Goal: Task Accomplishment & Management: Use online tool/utility

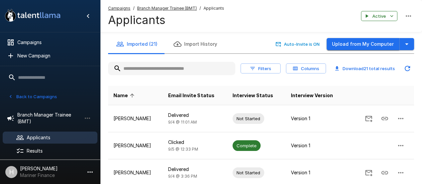
click at [378, 44] on button "Upload from My Computer" at bounding box center [363, 44] width 73 height 12
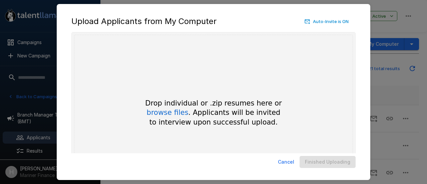
click at [288, 163] on button "Cancel" at bounding box center [286, 162] width 22 height 12
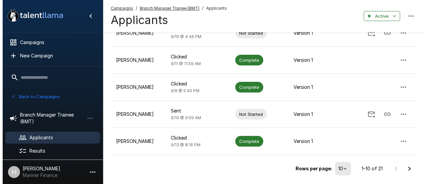
scroll to position [239, 0]
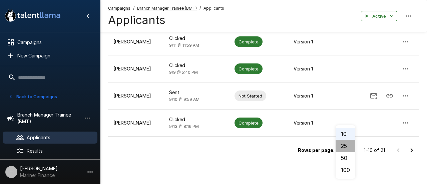
click at [344, 148] on li "25" at bounding box center [346, 146] width 20 height 12
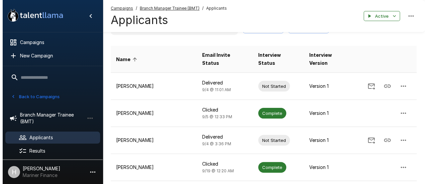
scroll to position [0, 0]
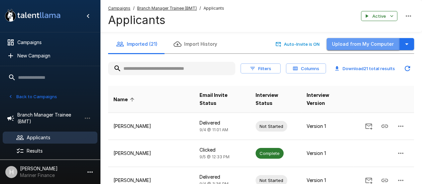
click at [381, 49] on button "Upload from My Computer" at bounding box center [363, 44] width 73 height 12
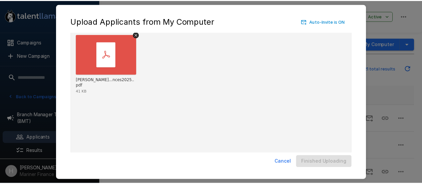
scroll to position [52, 0]
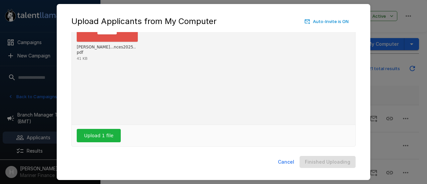
click at [296, 159] on button "Cancel" at bounding box center [286, 162] width 22 height 12
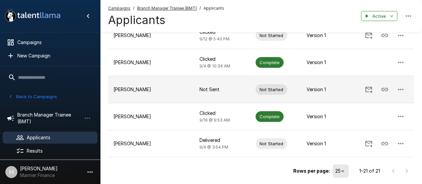
scroll to position [535, 0]
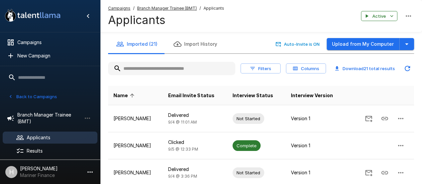
click at [167, 63] on input "text" at bounding box center [171, 68] width 127 height 12
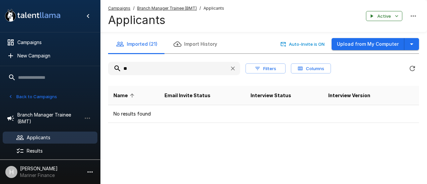
type input "*"
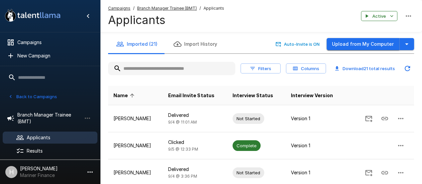
click at [375, 47] on button "Upload from My Computer" at bounding box center [363, 44] width 73 height 12
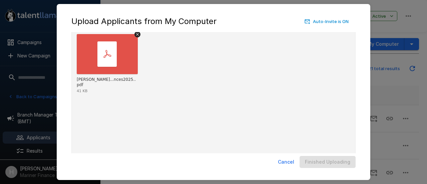
scroll to position [52, 0]
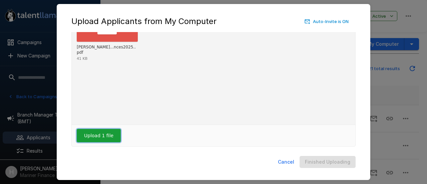
click at [108, 135] on button "Upload 1 file" at bounding box center [99, 135] width 44 height 13
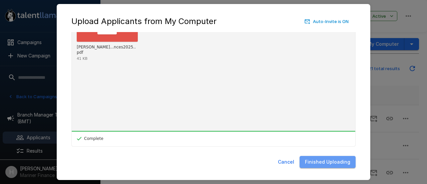
click at [330, 164] on button "Finished Uploading" at bounding box center [328, 162] width 56 height 12
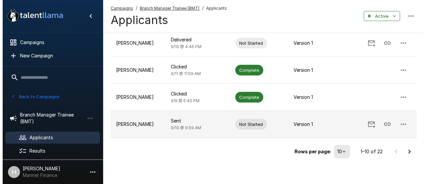
scroll to position [239, 0]
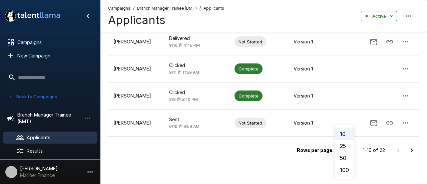
click at [341, 150] on li "25" at bounding box center [345, 146] width 20 height 12
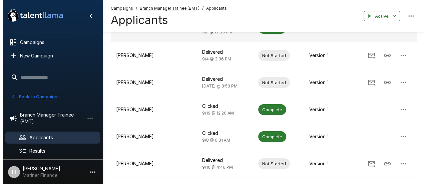
scroll to position [0, 0]
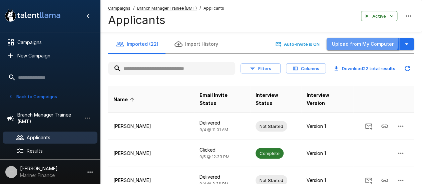
click at [359, 40] on button "Upload from My Computer" at bounding box center [363, 44] width 73 height 12
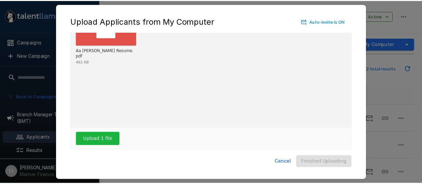
scroll to position [52, 0]
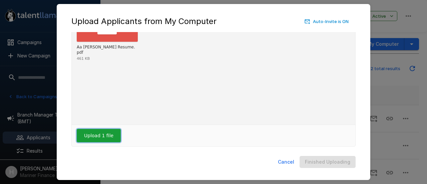
click at [105, 132] on button "Upload 1 file" at bounding box center [99, 135] width 44 height 13
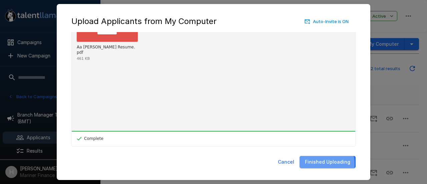
click at [321, 164] on button "Finished Uploading" at bounding box center [328, 162] width 56 height 12
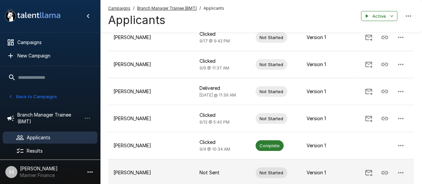
scroll to position [562, 0]
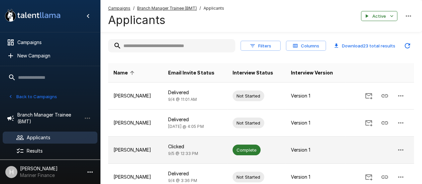
scroll to position [33, 0]
